Goal: Task Accomplishment & Management: Use online tool/utility

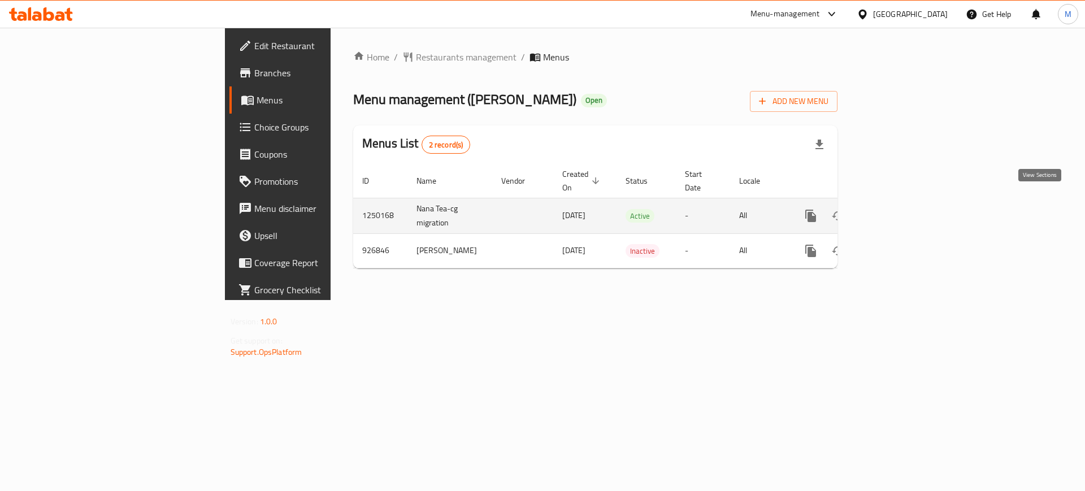
click at [906, 202] on link "enhanced table" at bounding box center [892, 215] width 27 height 27
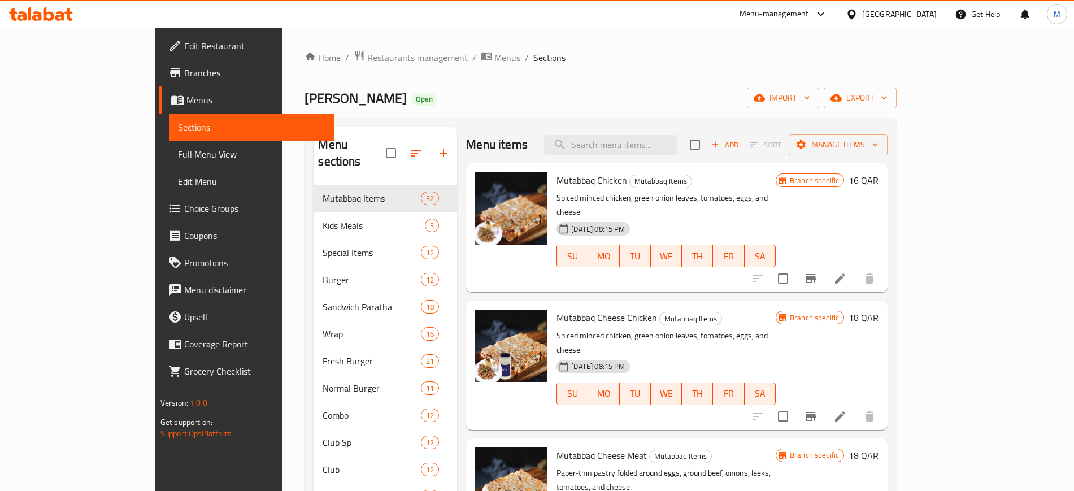
click at [494, 59] on span "Menus" at bounding box center [507, 58] width 26 height 14
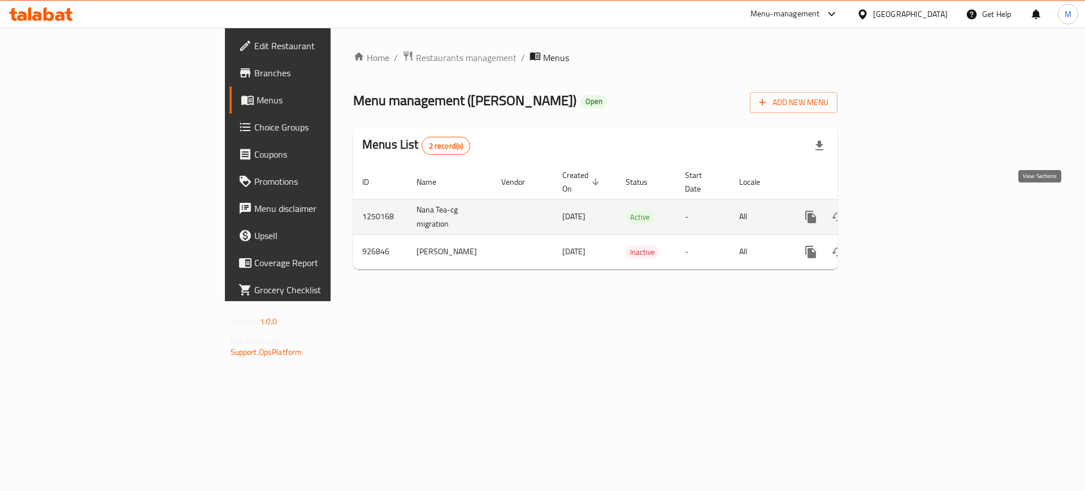
click at [906, 204] on link "enhanced table" at bounding box center [892, 216] width 27 height 27
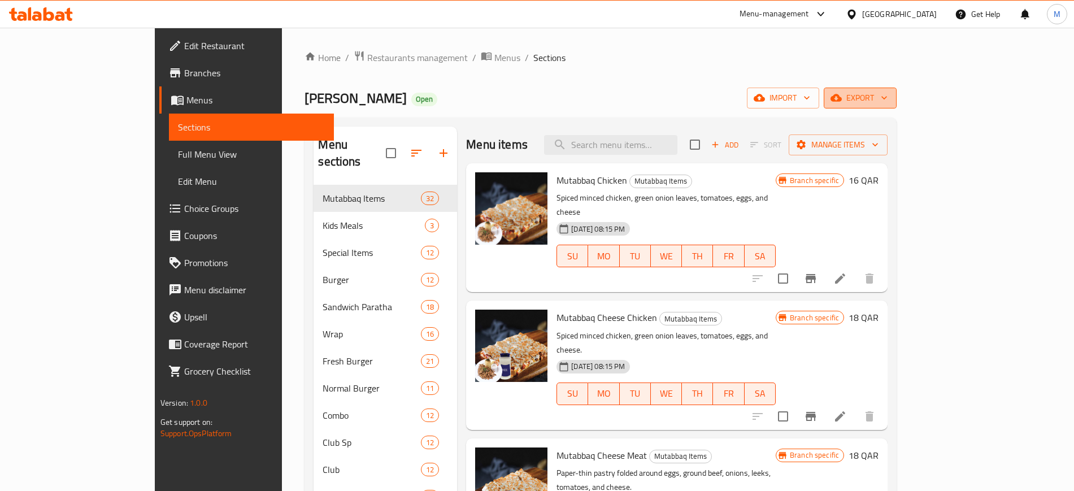
click at [842, 100] on icon "button" at bounding box center [836, 97] width 11 height 7
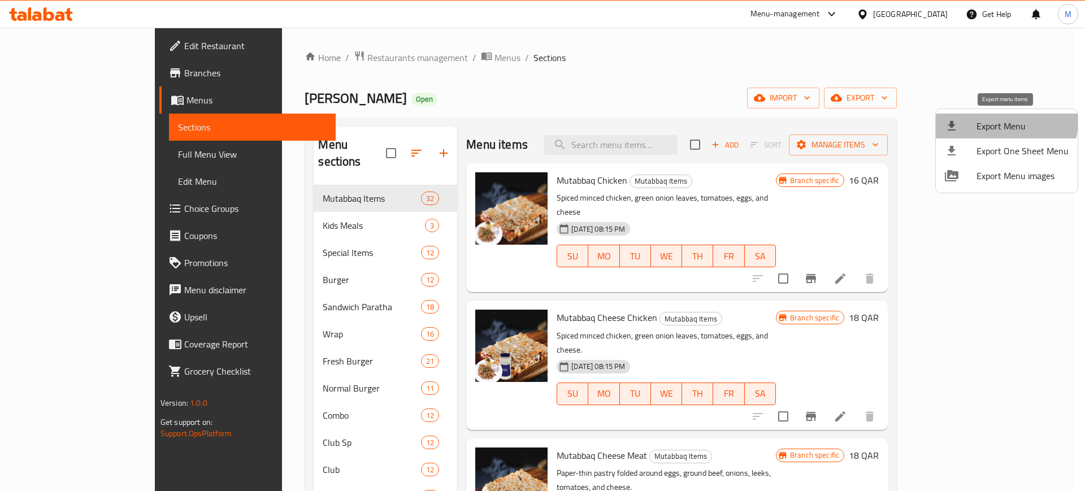
click at [987, 116] on li "Export Menu" at bounding box center [1007, 126] width 142 height 25
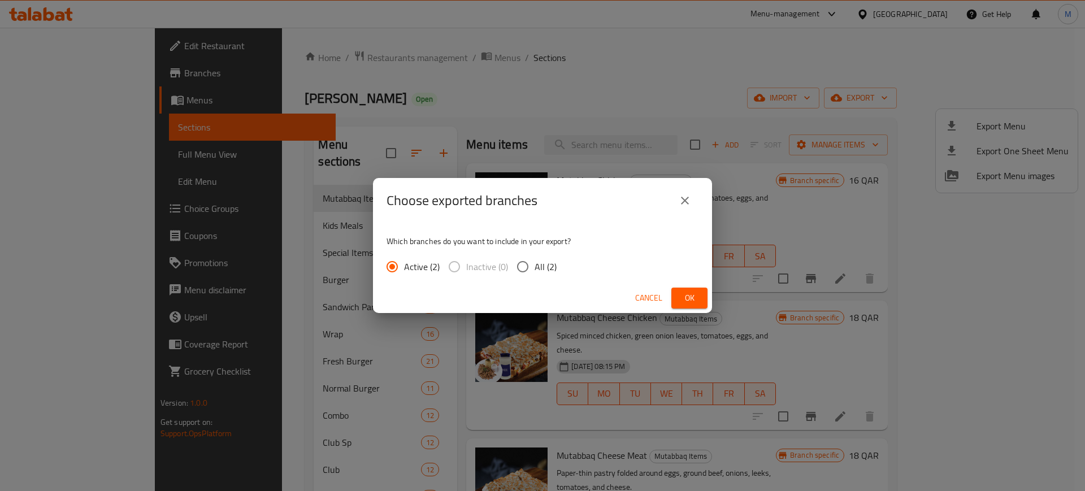
click at [530, 258] on input "All (2)" at bounding box center [523, 267] width 24 height 24
radio input "true"
click at [683, 293] on span "Ok" at bounding box center [689, 298] width 18 height 14
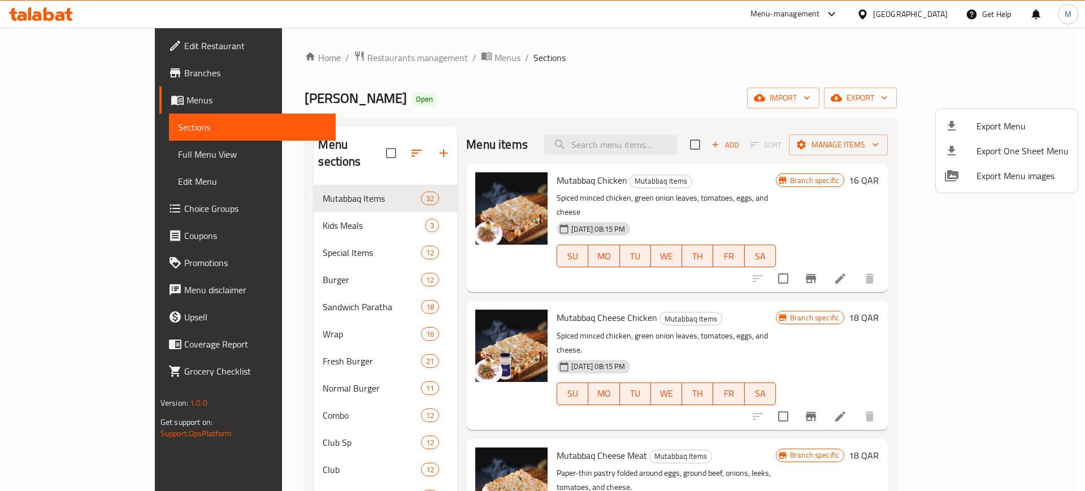
click at [558, 92] on div at bounding box center [542, 245] width 1085 height 491
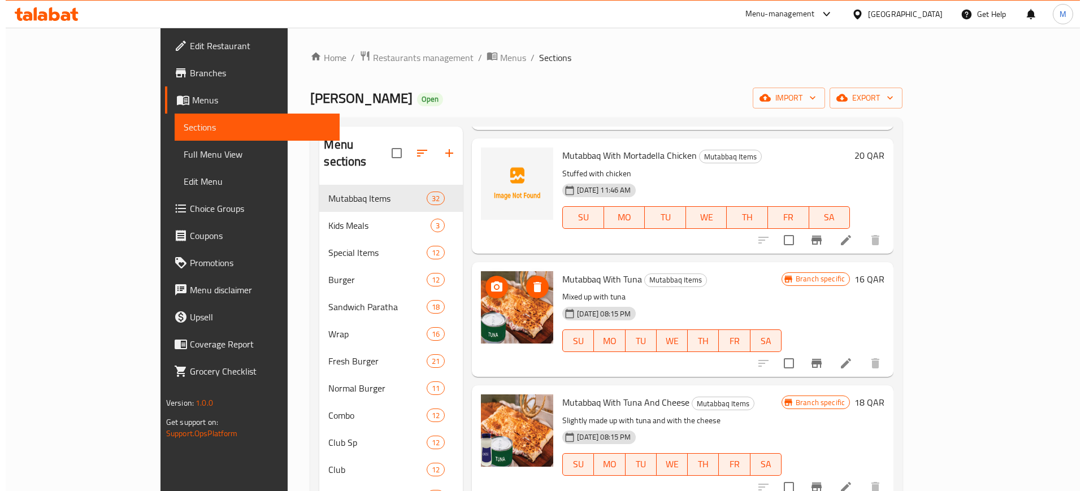
scroll to position [2633, 0]
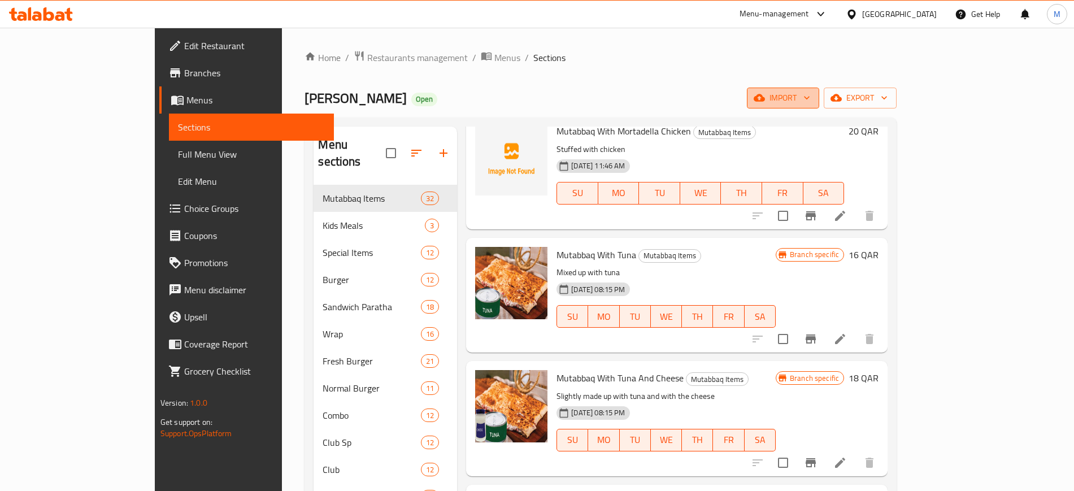
click at [813, 93] on icon "button" at bounding box center [806, 97] width 11 height 11
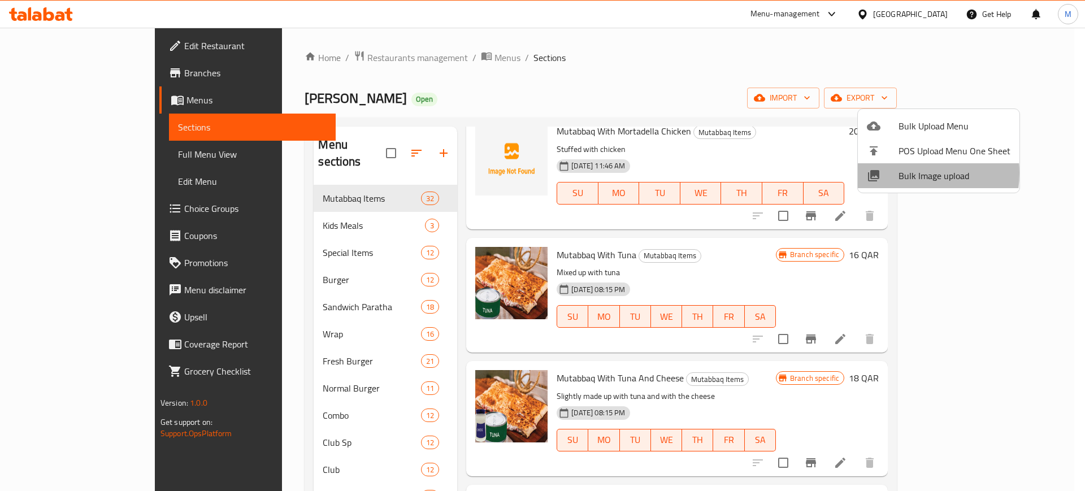
click at [900, 173] on span "Bulk Image upload" at bounding box center [954, 176] width 112 height 14
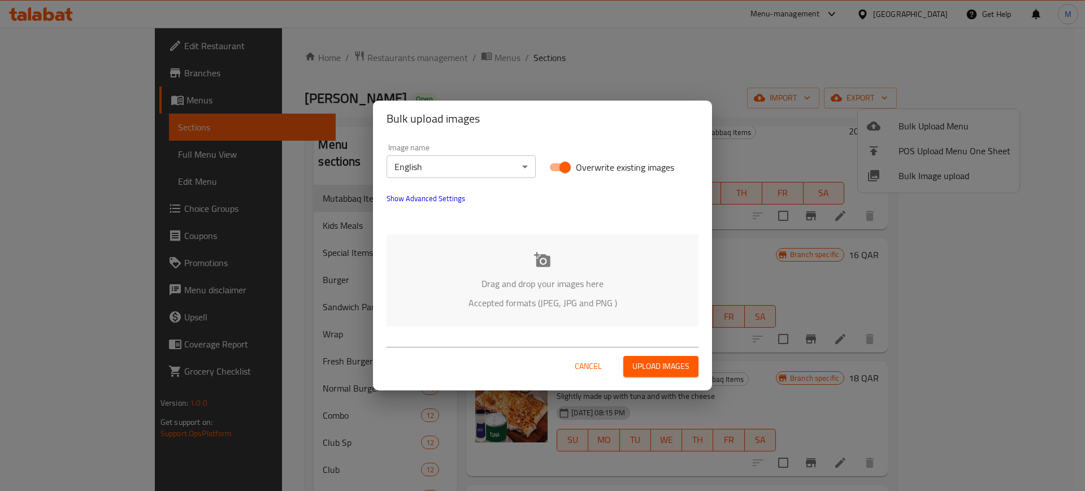
click at [481, 272] on div "Drag and drop your images here Accepted formats (JPEG, JPG and PNG )" at bounding box center [542, 280] width 312 height 92
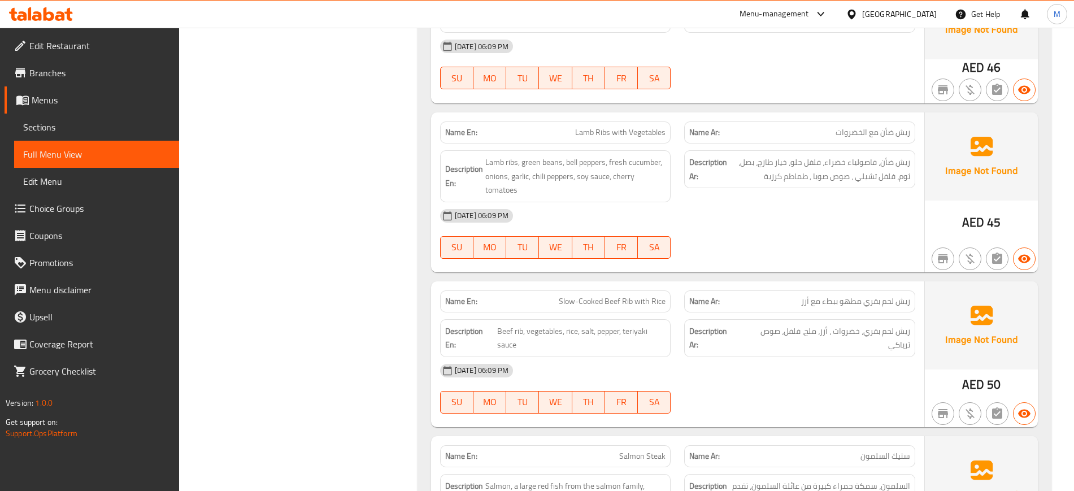
scroll to position [13706, 0]
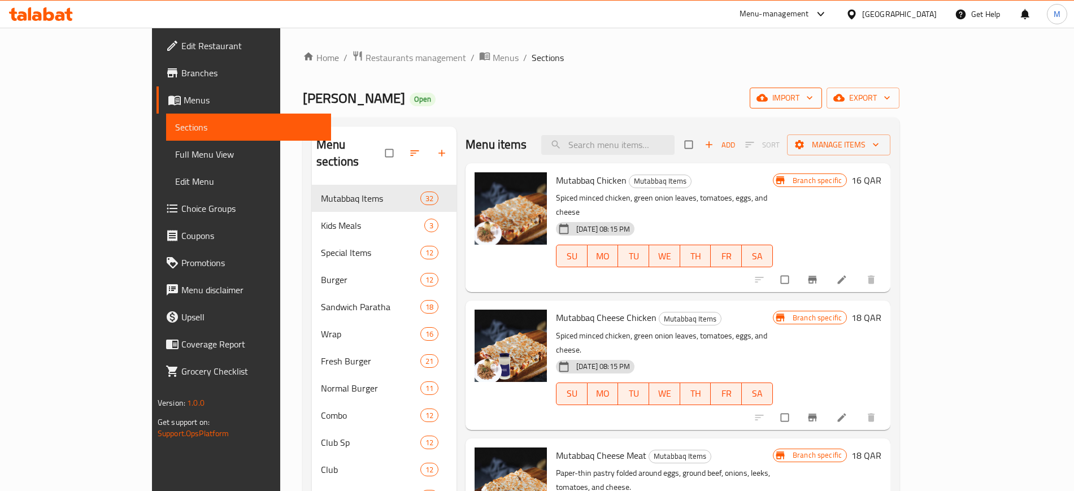
click at [768, 98] on icon "button" at bounding box center [762, 97] width 11 height 7
click at [813, 92] on span "import" at bounding box center [786, 98] width 54 height 14
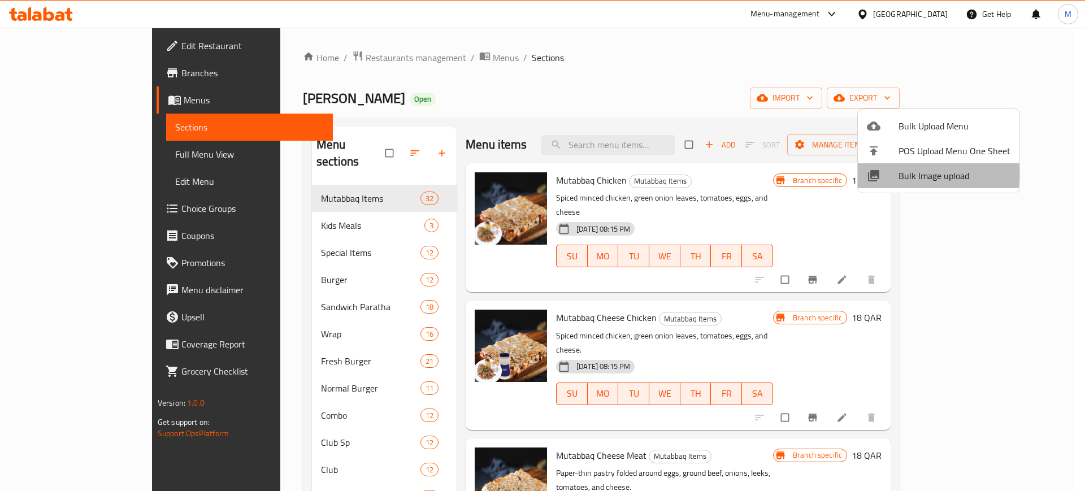
click at [894, 174] on div at bounding box center [883, 176] width 32 height 14
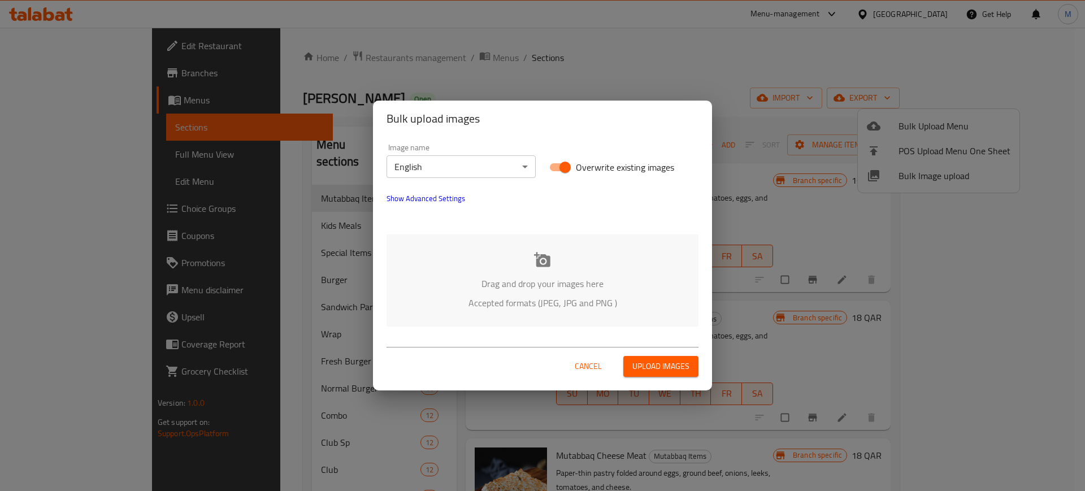
click at [412, 277] on p "Drag and drop your images here" at bounding box center [542, 284] width 278 height 14
